Goal: Task Accomplishment & Management: Use online tool/utility

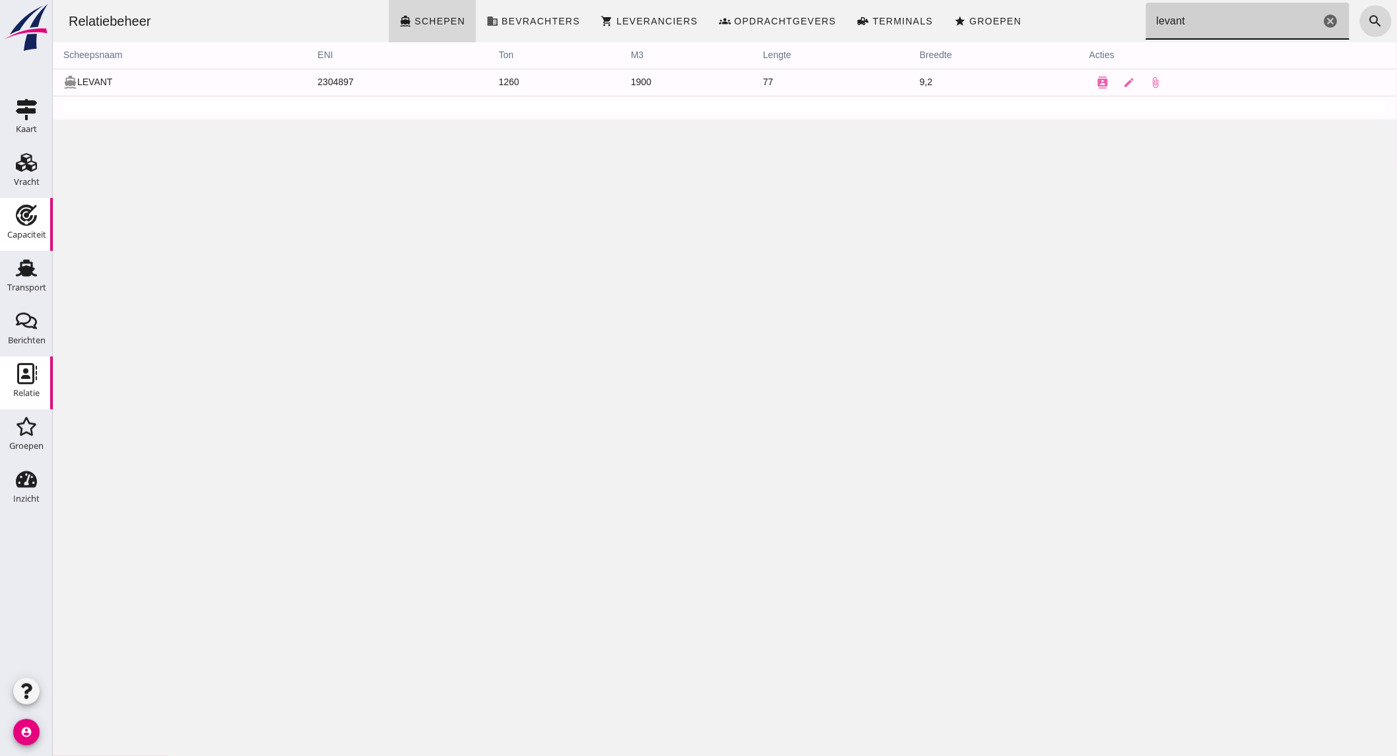
click at [22, 220] on use at bounding box center [26, 215] width 21 height 21
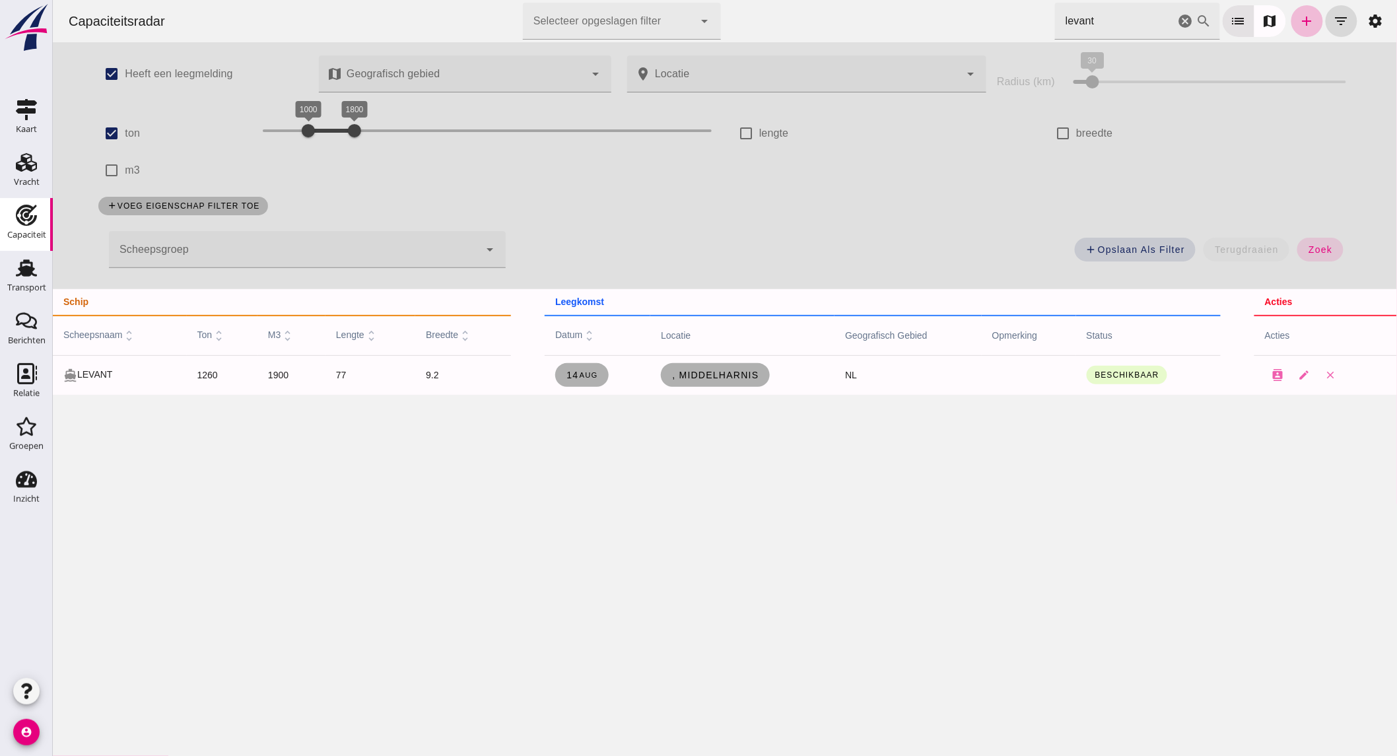
click icon "cancel"
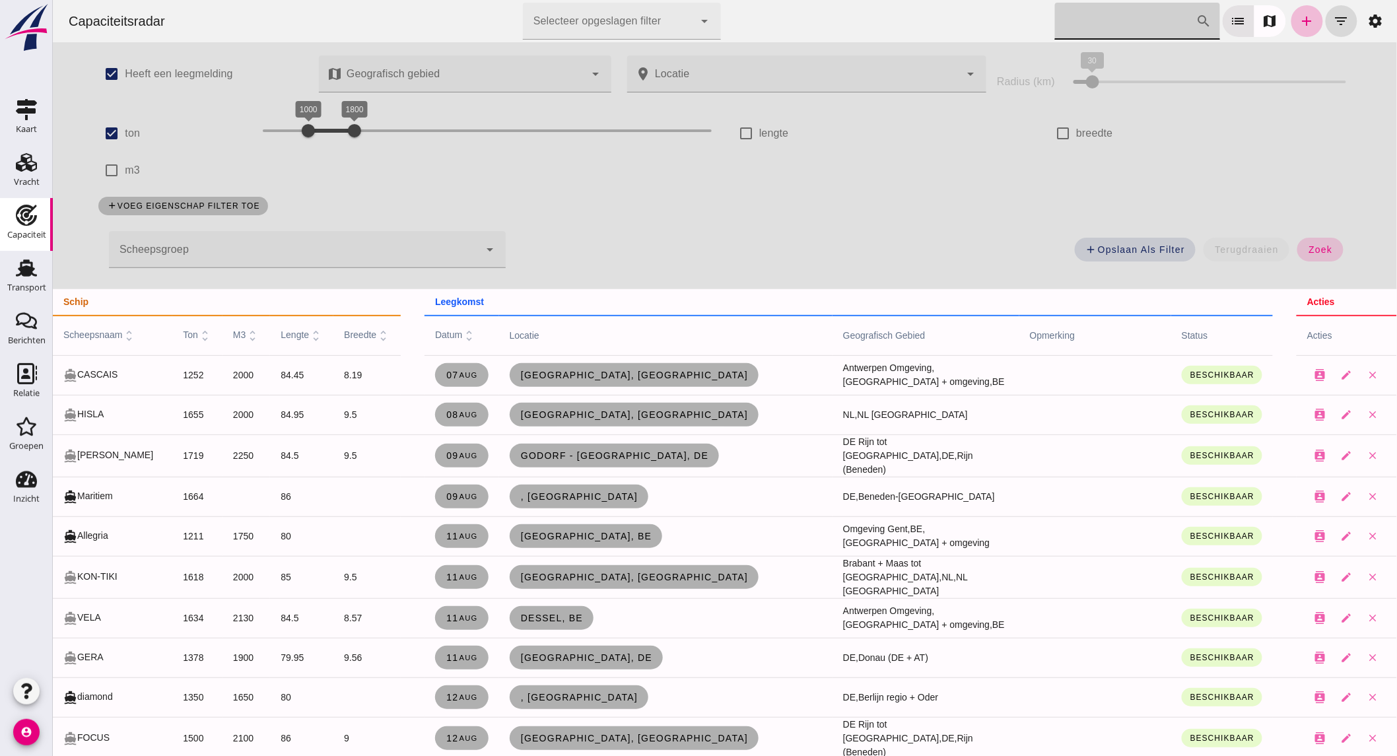
click span "zoek"
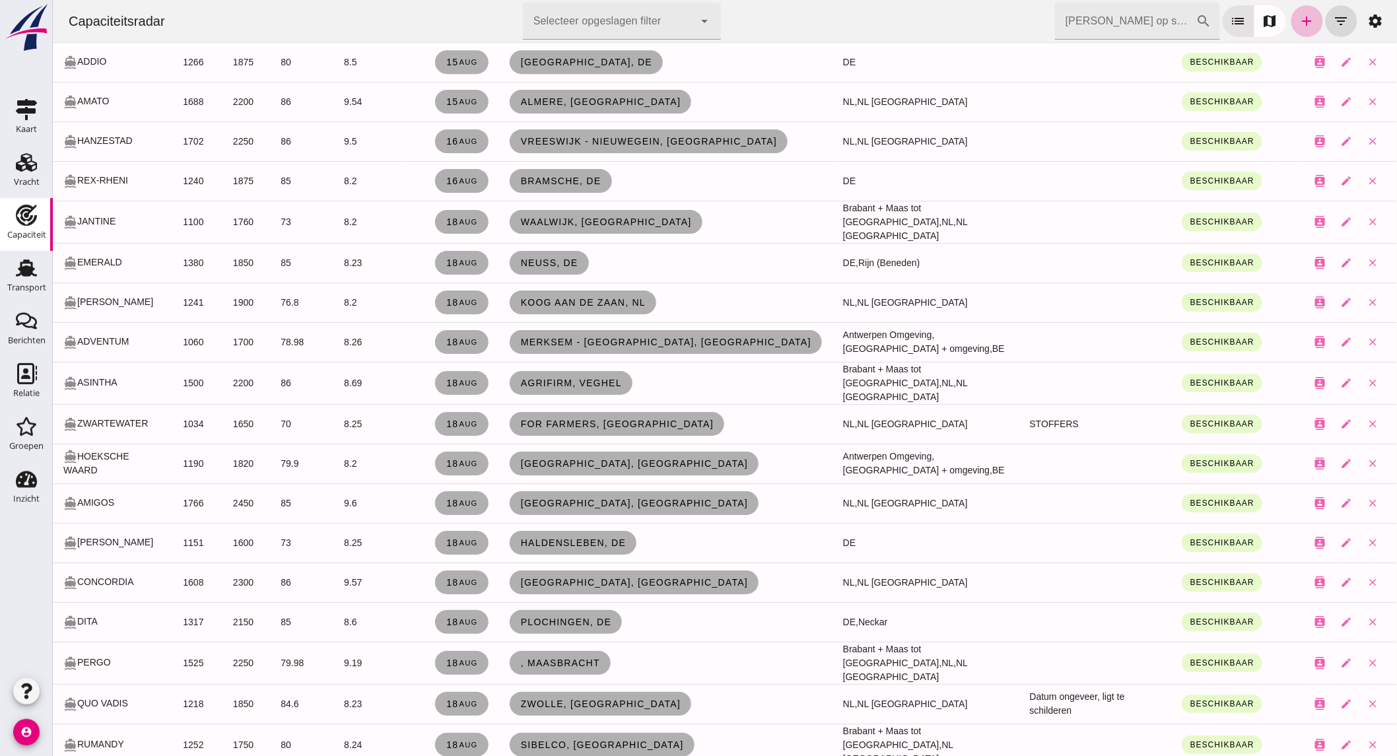
scroll to position [1833, 0]
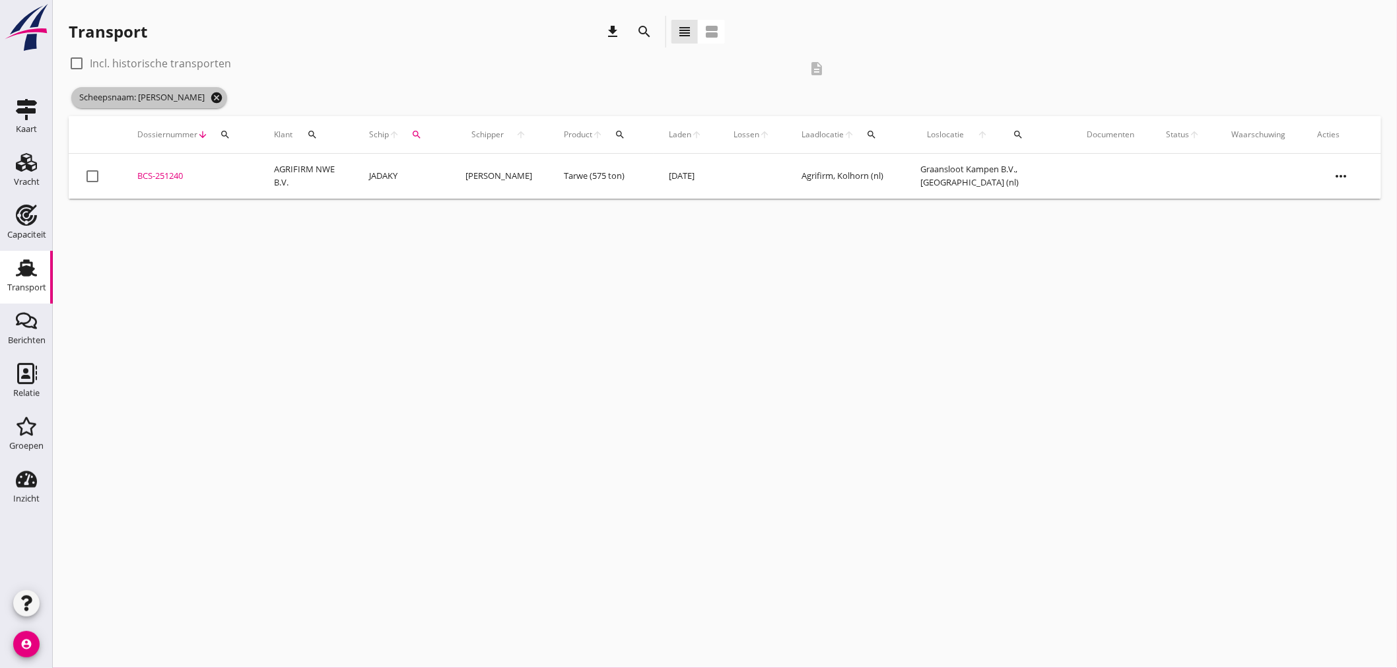
click at [210, 97] on icon "cancel" at bounding box center [216, 97] width 13 height 13
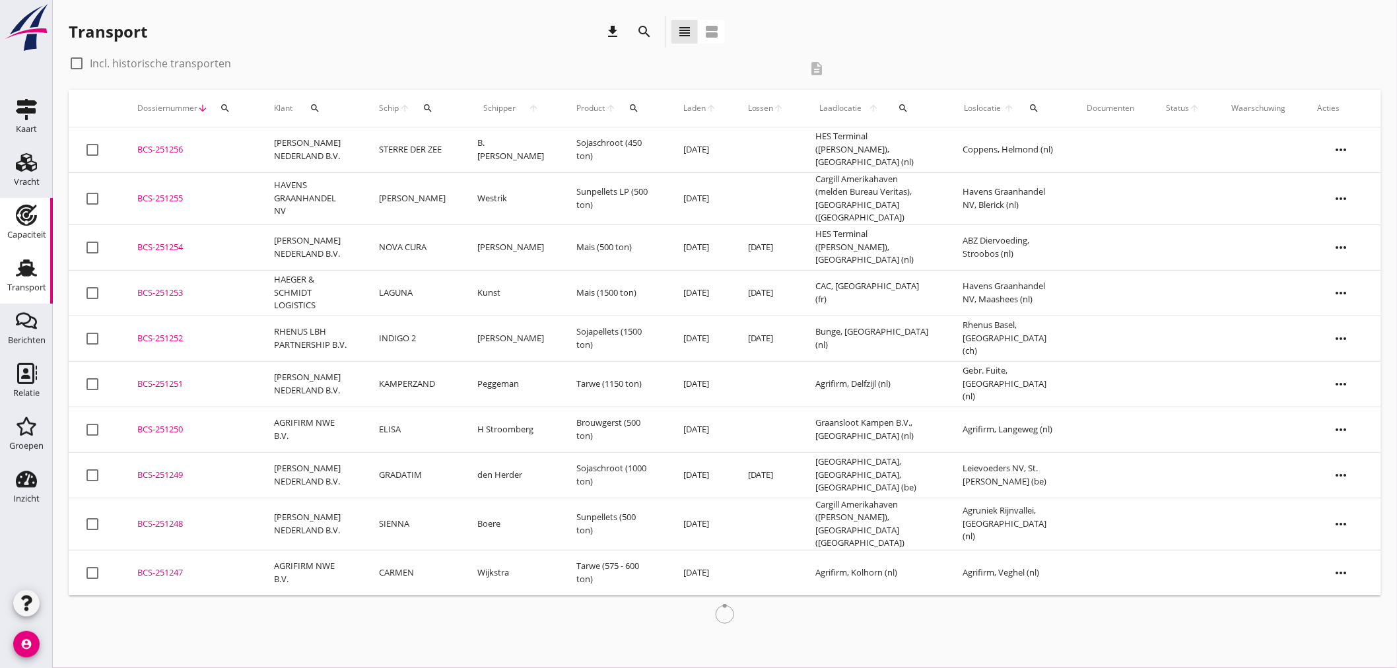
click at [24, 209] on use at bounding box center [26, 215] width 21 height 21
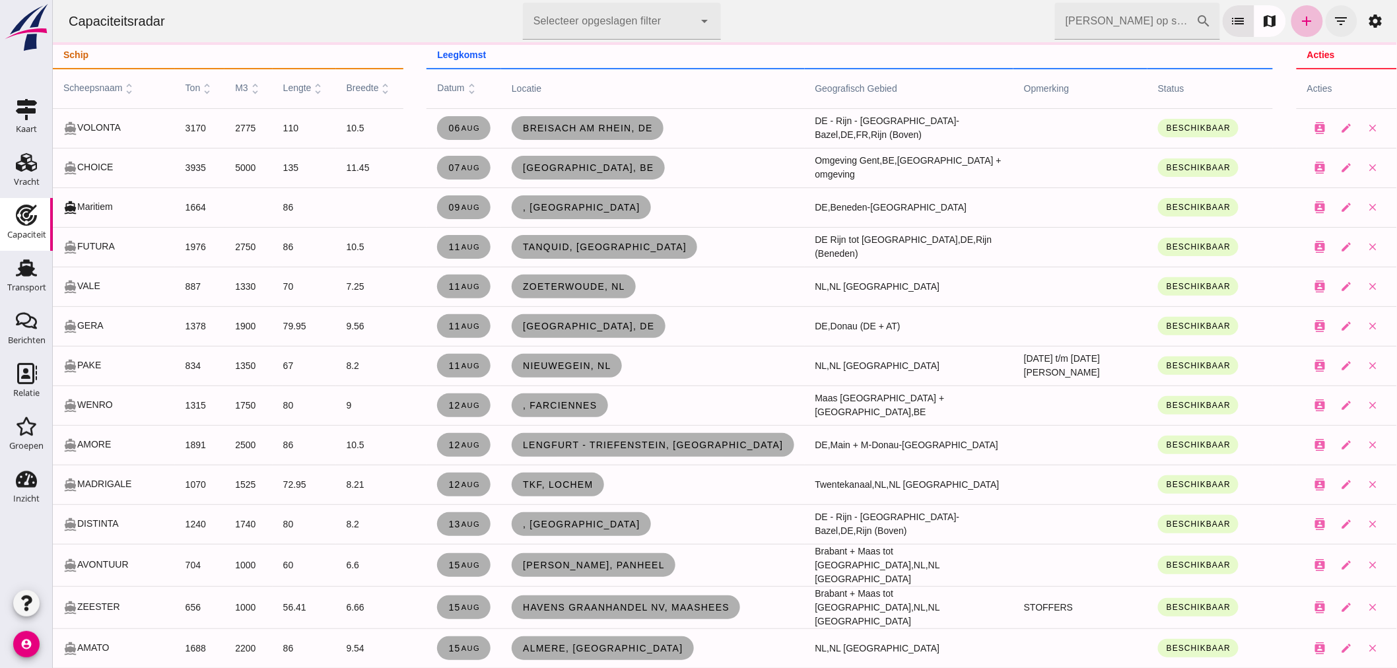
click at [1333, 18] on icon "filter_list" at bounding box center [1341, 21] width 16 height 16
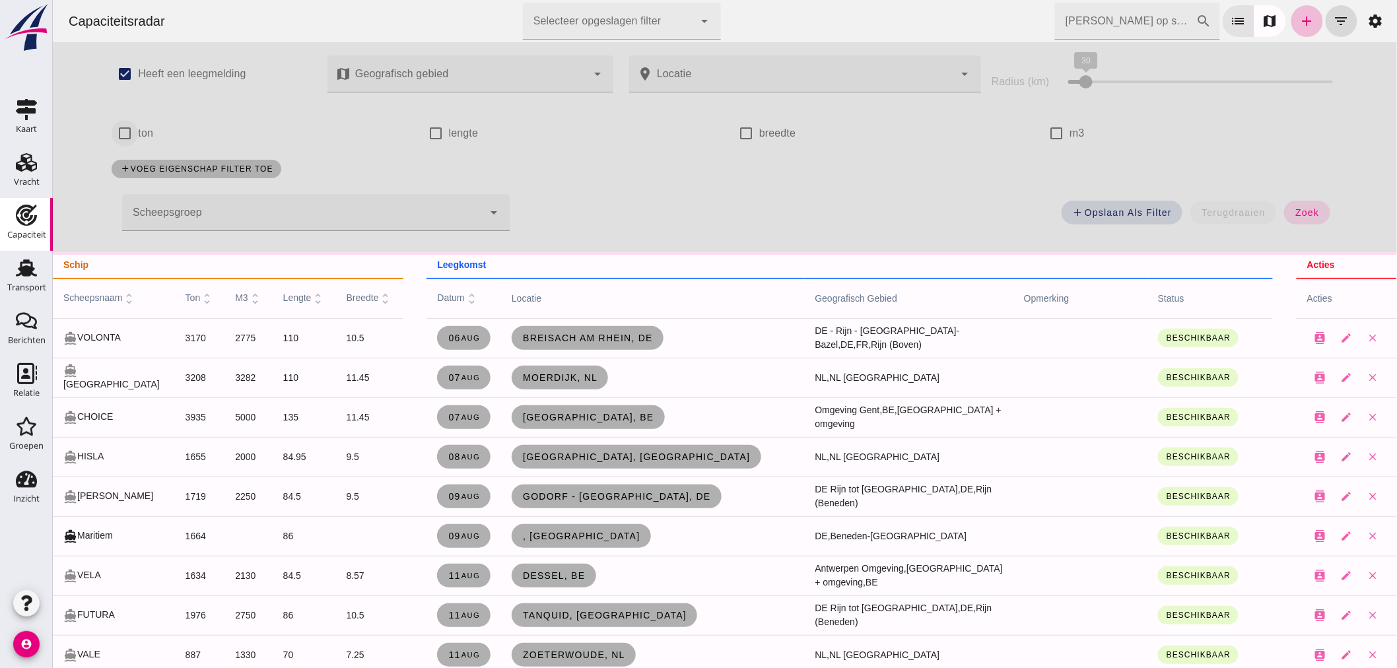
click input "ton"
checkbox input "true"
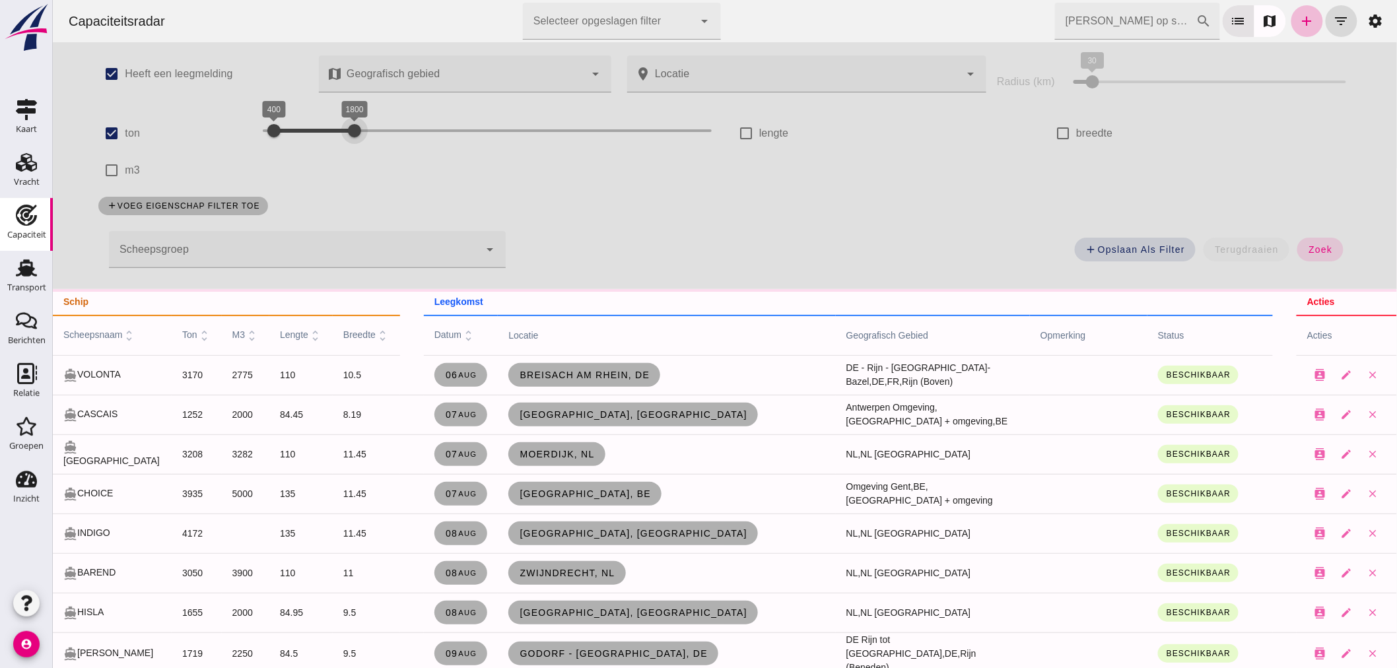
drag, startPoint x: 604, startPoint y: 135, endPoint x: 340, endPoint y: 128, distance: 264.1
click at [341, 128] on div at bounding box center [354, 130] width 26 height 26
drag, startPoint x: 280, startPoint y: 128, endPoint x: 308, endPoint y: 128, distance: 27.1
click at [308, 128] on div at bounding box center [307, 130] width 26 height 26
click span "zoek"
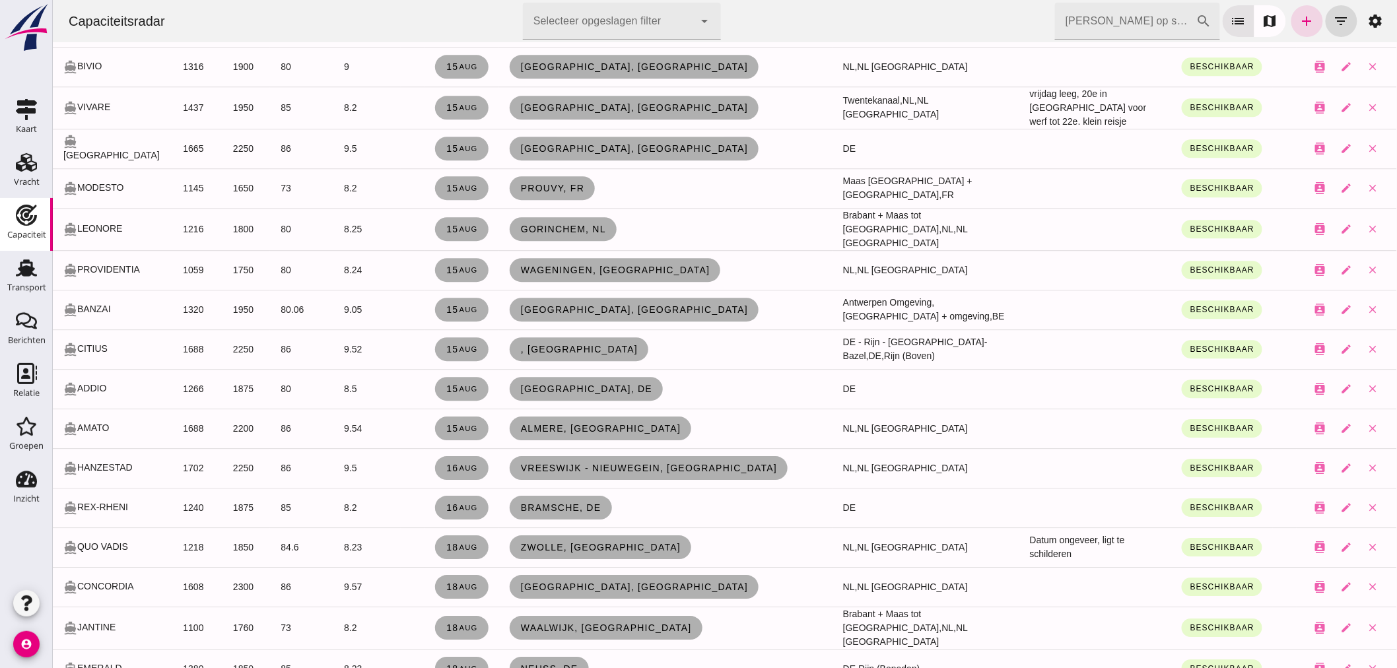
scroll to position [1506, 0]
